Goal: Find specific page/section: Find specific page/section

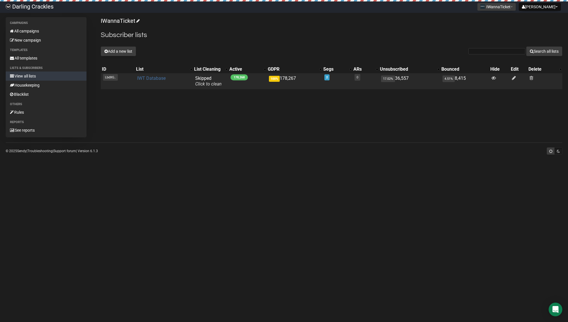
click at [146, 79] on link "IWT Database" at bounding box center [151, 77] width 28 height 5
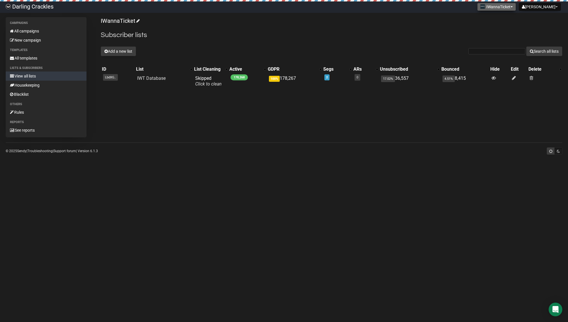
click at [498, 8] on button "IWannaTicket" at bounding box center [496, 7] width 39 height 8
click at [492, 28] on link "Secret Foodies" at bounding box center [495, 28] width 46 height 9
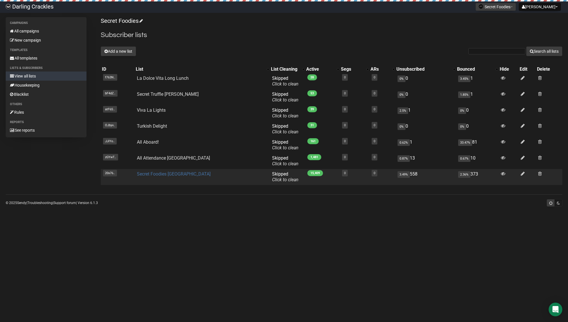
click at [167, 175] on link "Secret Foodies Sydney" at bounding box center [174, 173] width 74 height 5
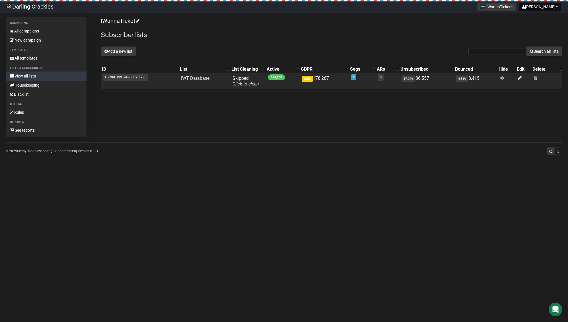
click at [134, 80] on span "LbdXGH1V9FyUmbHuYHjXSg" at bounding box center [125, 77] width 45 height 7
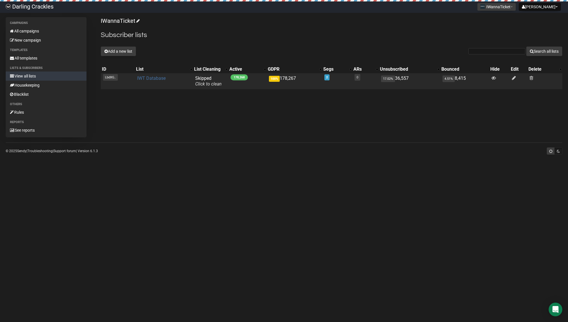
click at [145, 79] on link "IWT Database" at bounding box center [151, 77] width 28 height 5
